Goal: Communication & Community: Ask a question

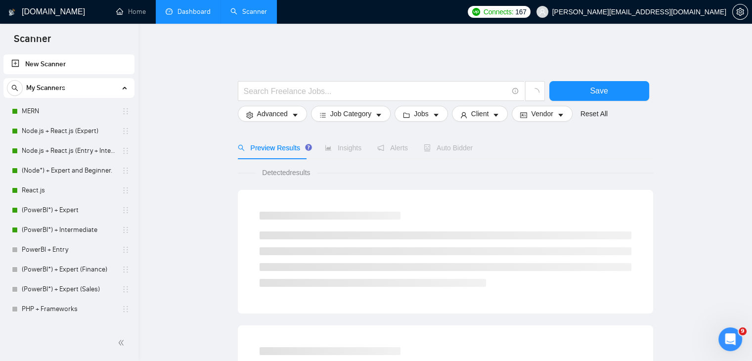
click at [179, 10] on link "Dashboard" at bounding box center [188, 11] width 45 height 8
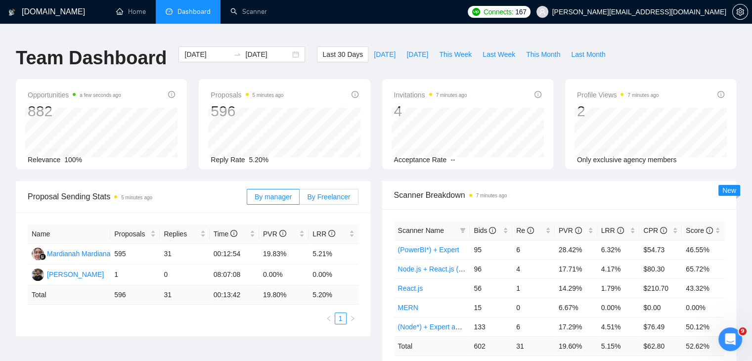
click at [340, 193] on span "By Freelancer" at bounding box center [328, 197] width 43 height 8
click at [299, 199] on input "By Freelancer" at bounding box center [299, 199] width 0 height 0
click at [406, 49] on span "[DATE]" at bounding box center [417, 54] width 22 height 11
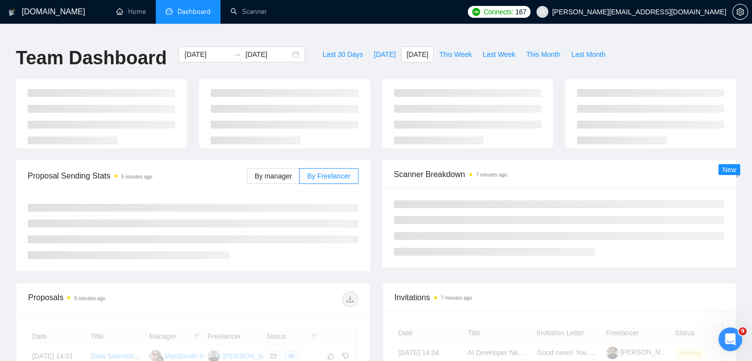
type input "[DATE]"
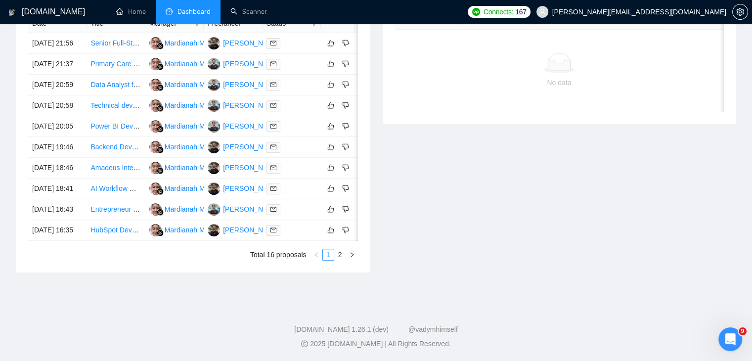
scroll to position [522, 0]
click at [342, 257] on link "2" at bounding box center [340, 254] width 11 height 11
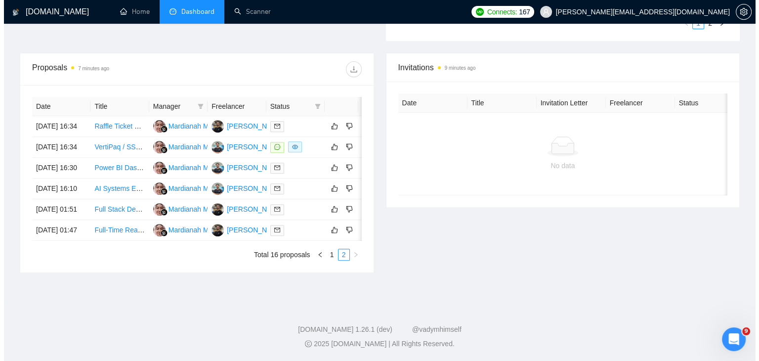
scroll to position [401, 0]
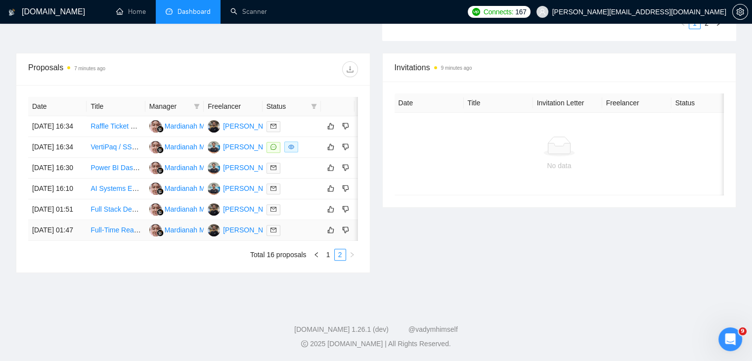
click at [119, 226] on link "Full-Time React/Node.js Expert Needed – Self-Starter with Problem-Solving Minds…" at bounding box center [219, 230] width 258 height 8
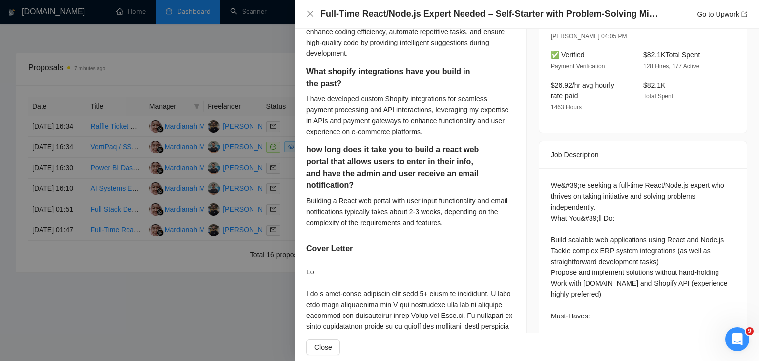
scroll to position [294, 0]
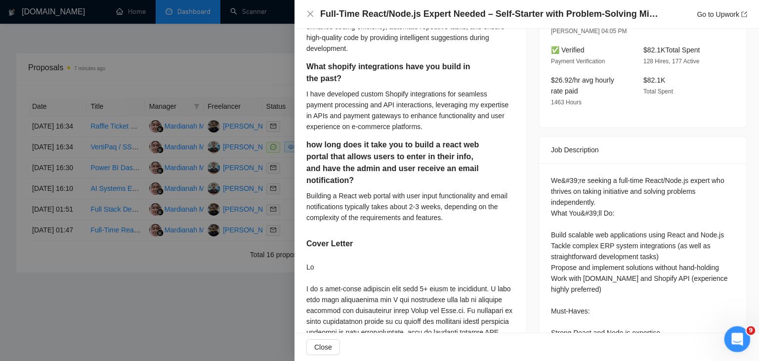
click at [744, 332] on div "Open Intercom Messenger" at bounding box center [736, 337] width 33 height 33
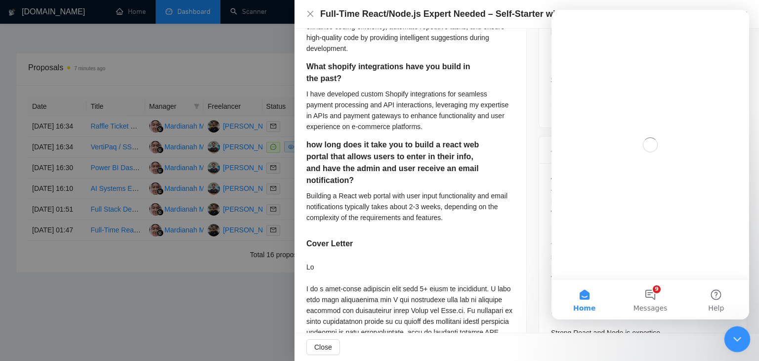
scroll to position [0, 0]
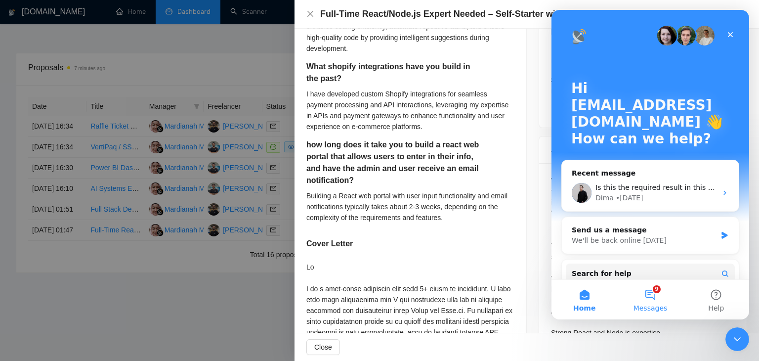
click at [660, 299] on button "9 Messages" at bounding box center [650, 300] width 66 height 40
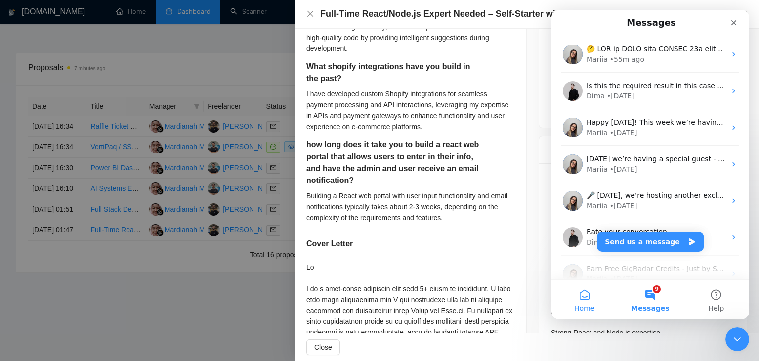
click at [585, 299] on button "Home" at bounding box center [584, 300] width 66 height 40
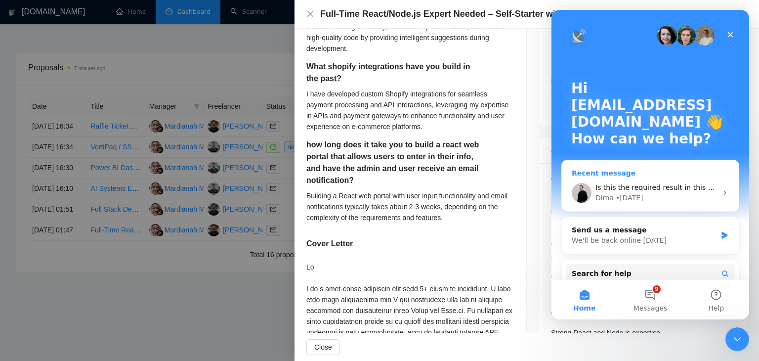
click at [640, 185] on span "Is this the required result in this case for you?" at bounding box center [674, 187] width 159 height 8
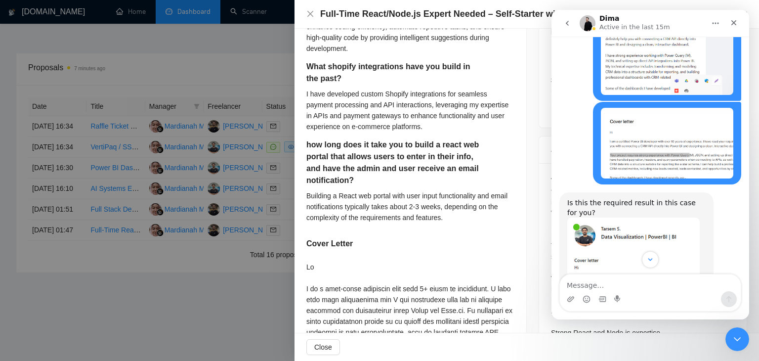
scroll to position [2892, 0]
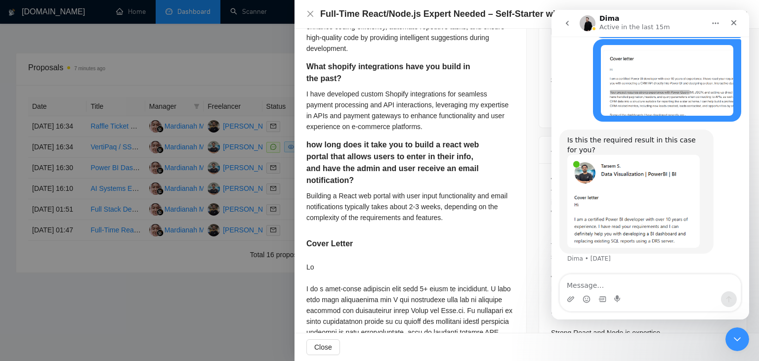
click at [654, 209] on img "Dima says…" at bounding box center [633, 201] width 132 height 92
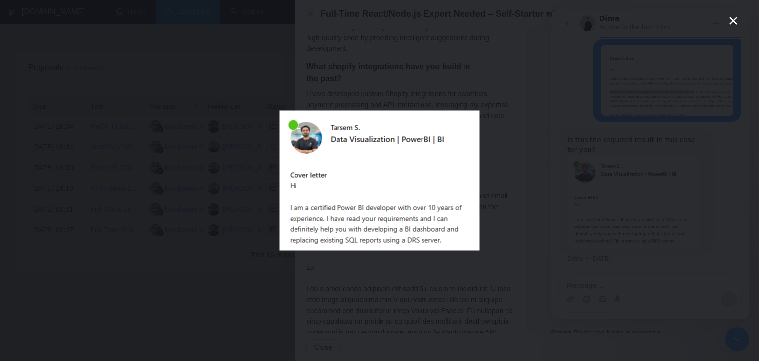
click at [751, 222] on div "Intercom messenger" at bounding box center [379, 180] width 759 height 361
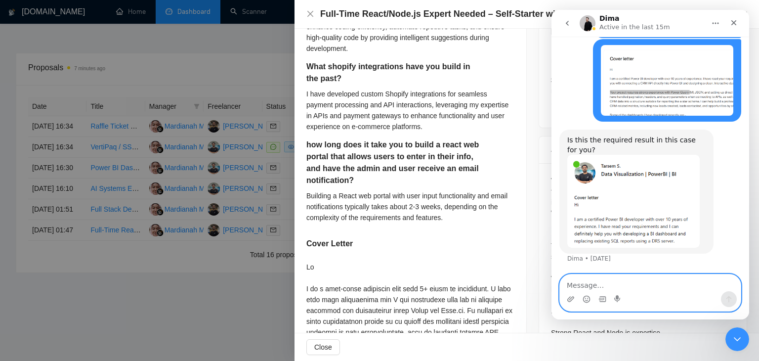
click at [658, 281] on textarea "Message…" at bounding box center [650, 282] width 181 height 17
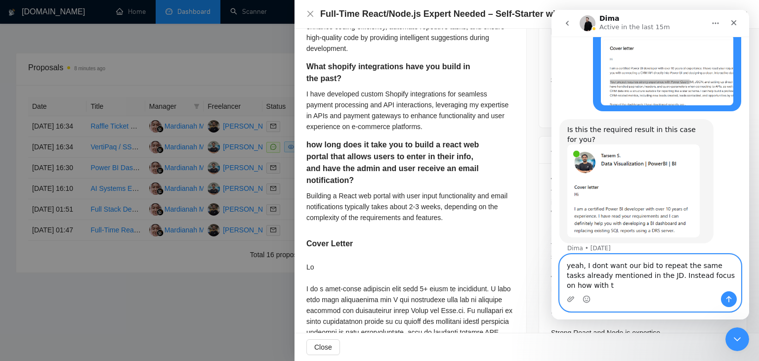
scroll to position [2913, 0]
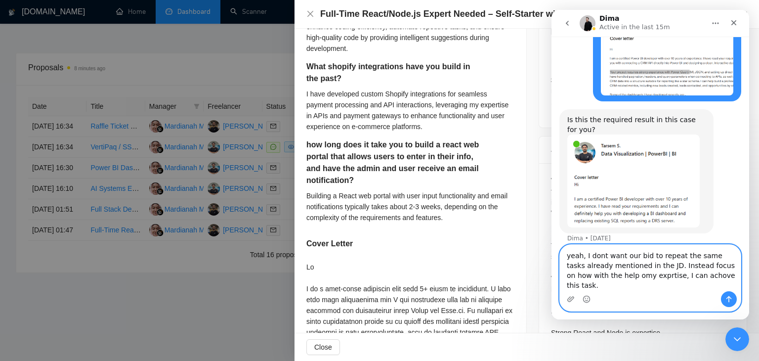
type textarea "yeah, I dont want our bid to repeat the same tasks already mentioned in the JD.…"
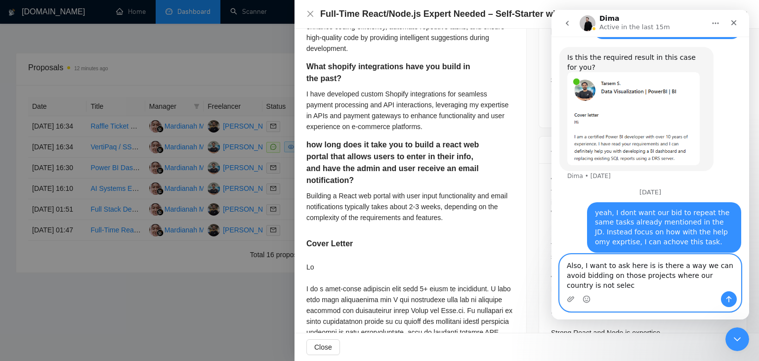
scroll to position [2985, 0]
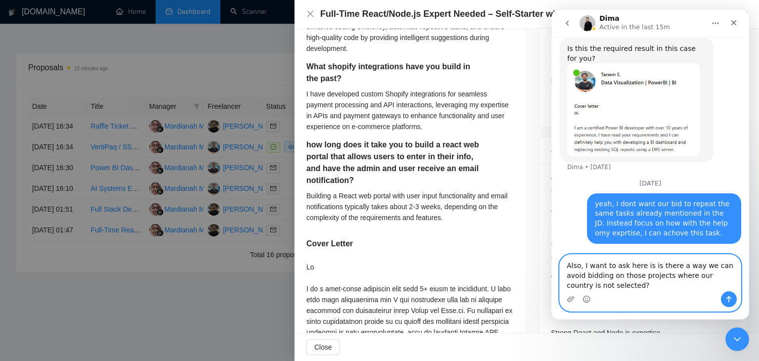
click at [594, 283] on textarea "Also, I want to ask here is is there a way we can avoid bidding on those projec…" at bounding box center [650, 272] width 181 height 37
click at [592, 283] on textarea "Also, I want to ask here is is there a way we can avoid bidding on those projec…" at bounding box center [650, 272] width 181 height 37
click at [610, 285] on textarea "Also, I want to ask here is is there a way we can avoid bidding on those projec…" at bounding box center [650, 272] width 181 height 37
type textarea "Also, I want to ask here is is there a way we can avoid bidding on those projec…"
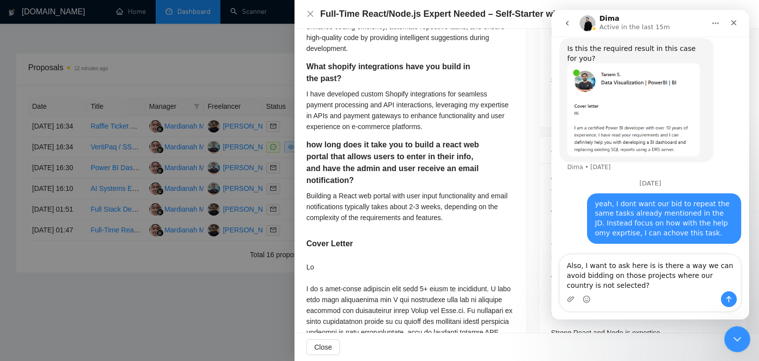
click at [742, 330] on div "Close Intercom Messenger" at bounding box center [736, 338] width 24 height 24
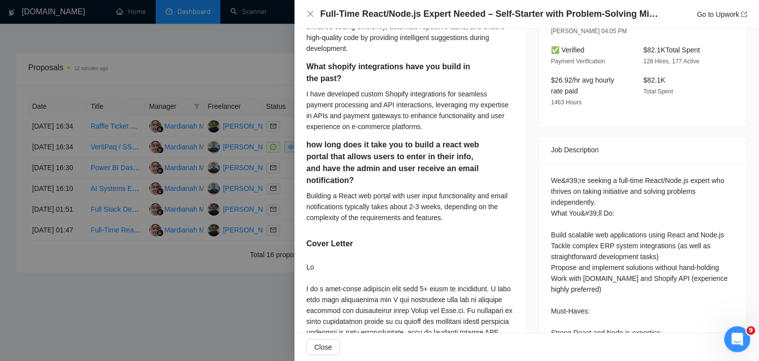
scroll to position [0, 0]
click at [742, 330] on div "Open Intercom Messenger" at bounding box center [736, 337] width 33 height 33
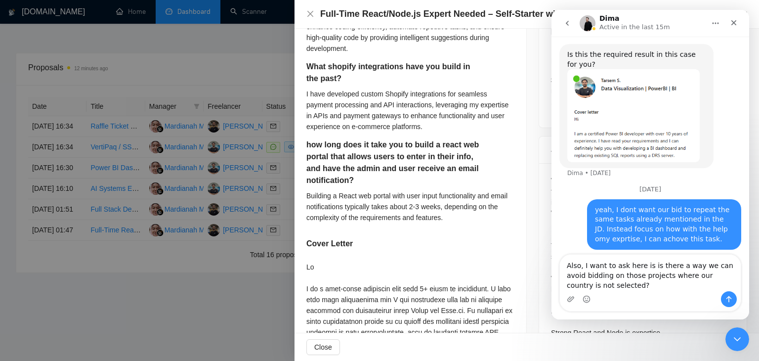
scroll to position [2985, 0]
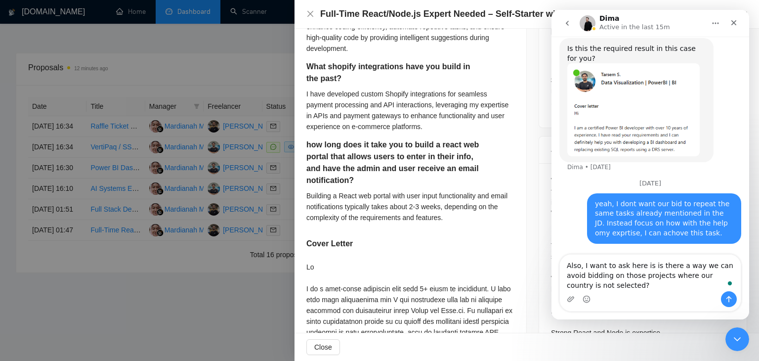
click at [729, 289] on textarea "Also, I want to ask here is is there a way we can avoid bidding on those projec…" at bounding box center [650, 272] width 181 height 37
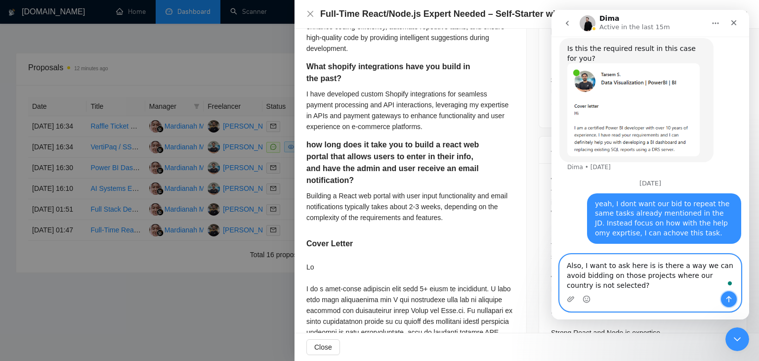
click at [729, 293] on button "Send a message…" at bounding box center [729, 299] width 16 height 16
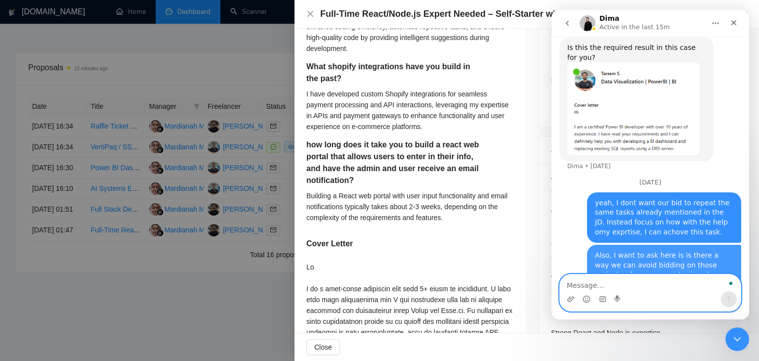
scroll to position [3007, 0]
